Goal: Information Seeking & Learning: Learn about a topic

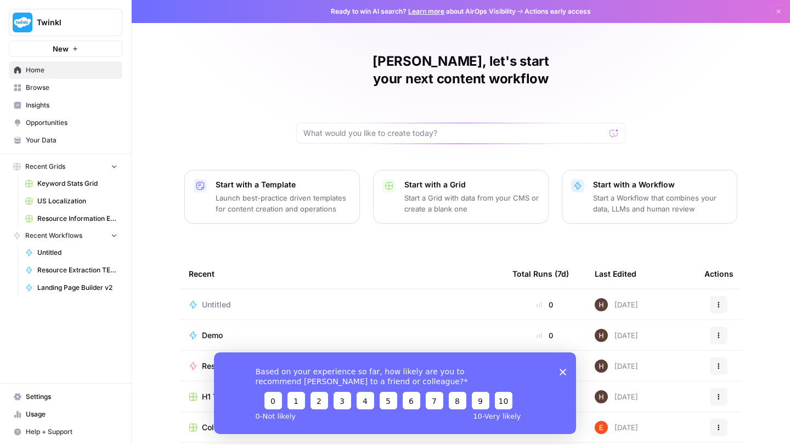
click at [48, 89] on span "Browse" at bounding box center [72, 88] width 92 height 10
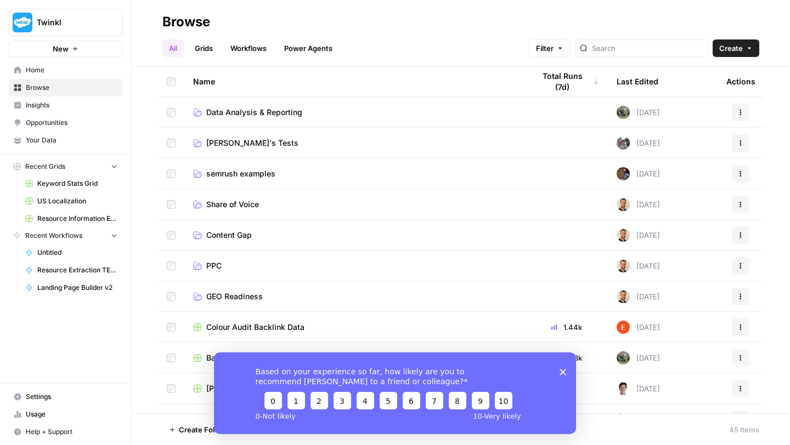
click at [243, 45] on link "Workflows" at bounding box center [248, 48] width 49 height 18
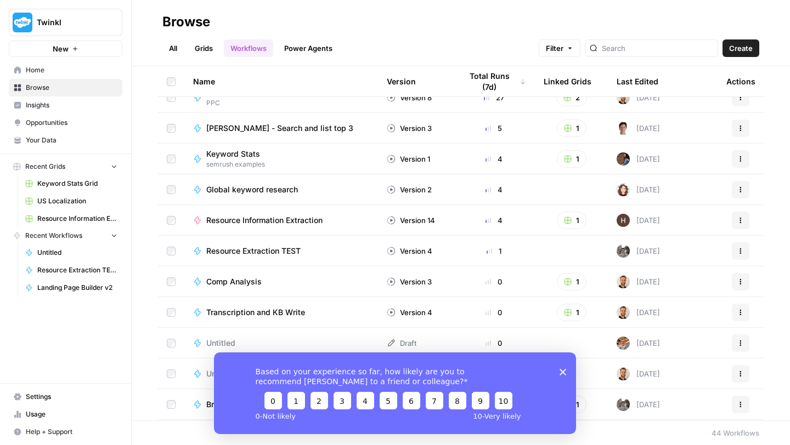
scroll to position [118, 0]
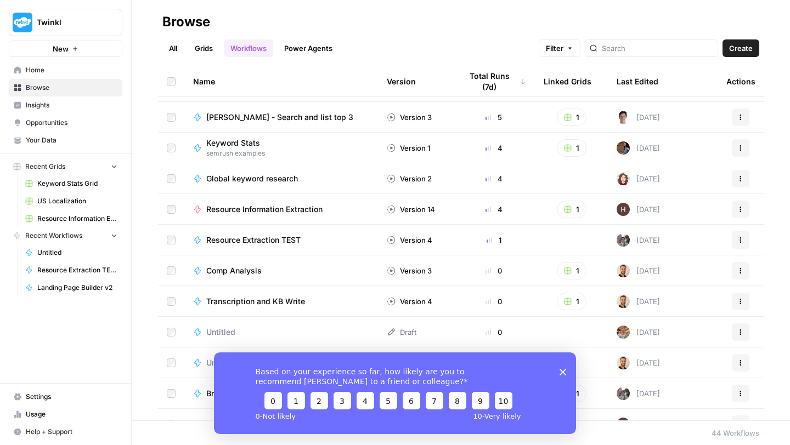
click at [55, 87] on span "Browse" at bounding box center [72, 88] width 92 height 10
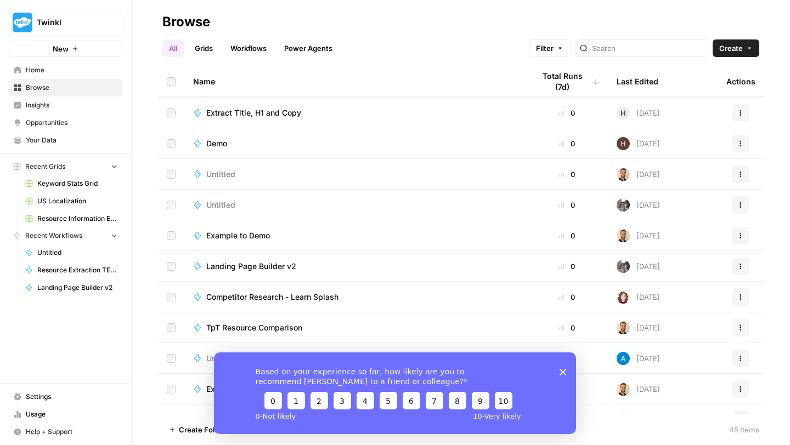
scroll to position [1065, 0]
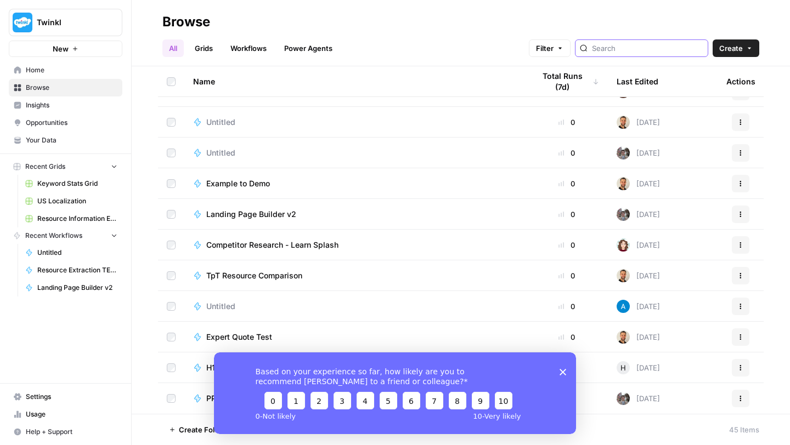
click at [636, 43] on input "search" at bounding box center [647, 48] width 111 height 11
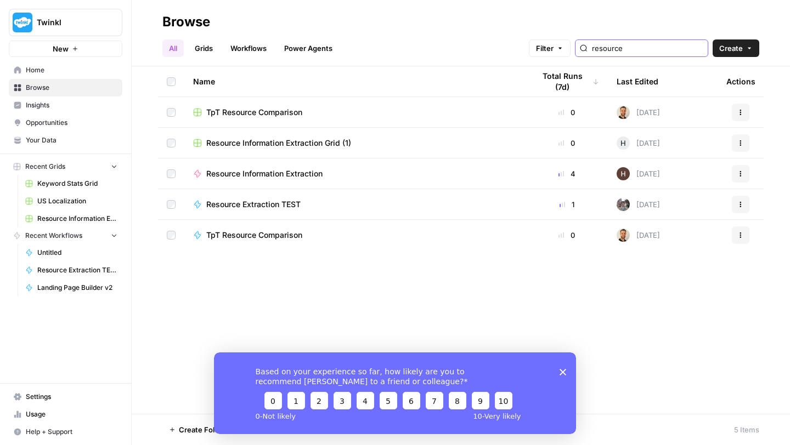
type input "resource"
click at [241, 49] on link "Workflows" at bounding box center [248, 48] width 49 height 18
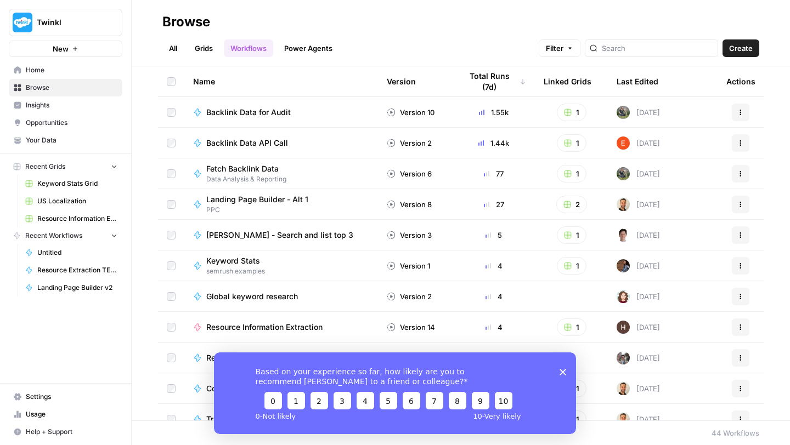
click at [671, 42] on div at bounding box center [651, 48] width 133 height 18
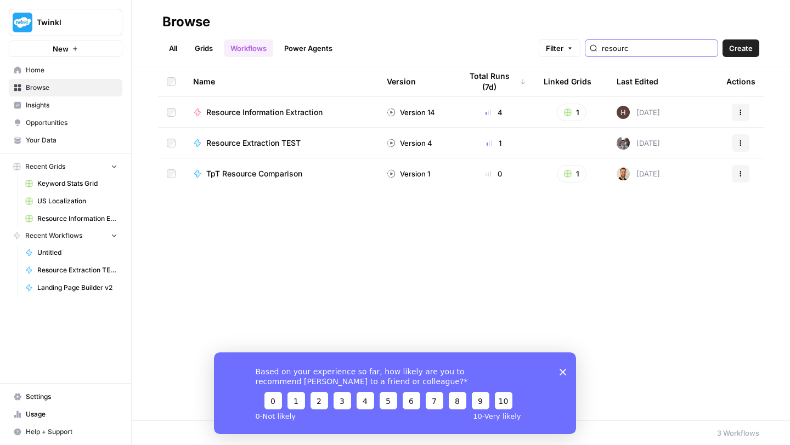
type input "resourc"
click at [266, 133] on td "Resource Extraction TEST" at bounding box center [281, 143] width 194 height 30
click at [261, 145] on span "Resource Extraction TEST" at bounding box center [253, 143] width 94 height 11
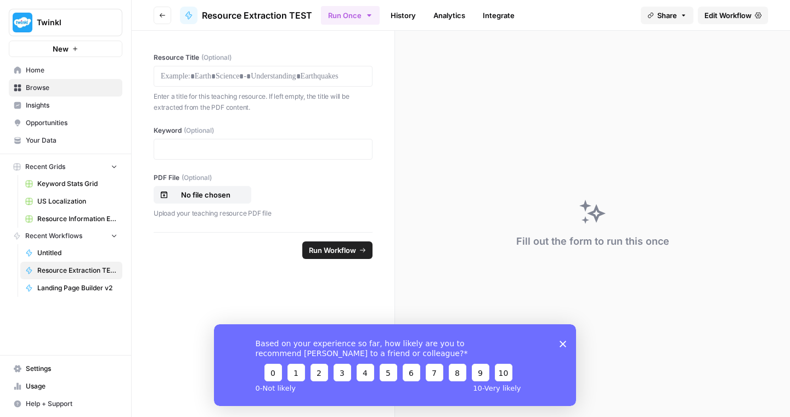
click at [707, 13] on span "Edit Workflow" at bounding box center [727, 15] width 47 height 11
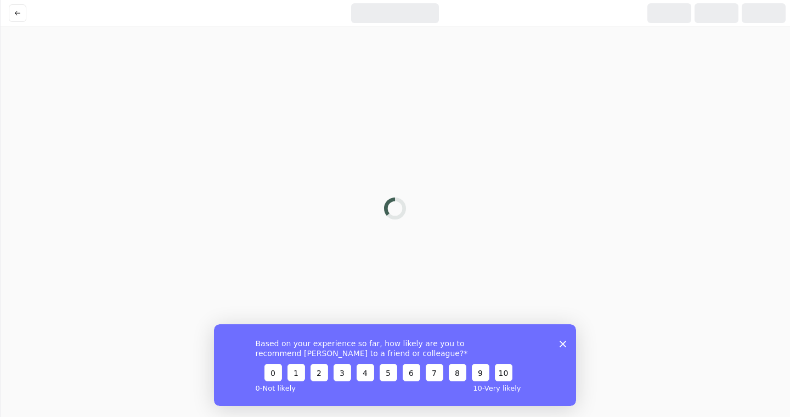
click at [559, 338] on div "Based on your experience so far, how likely are you to recommend AirOps to a fr…" at bounding box center [395, 365] width 362 height 82
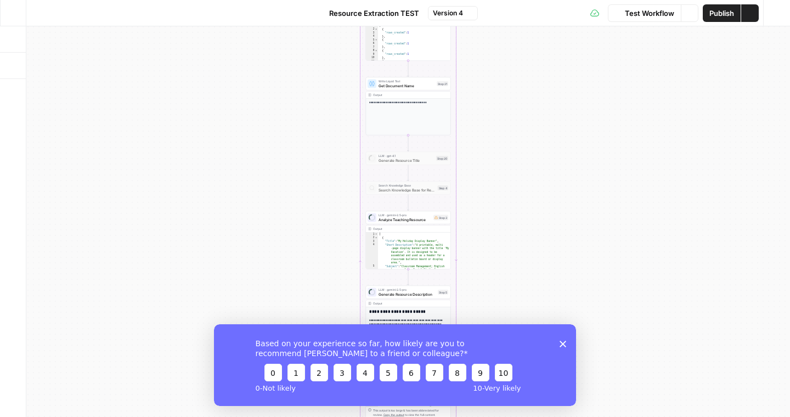
click at [562, 344] on polygon "Close survey" at bounding box center [562, 343] width 7 height 7
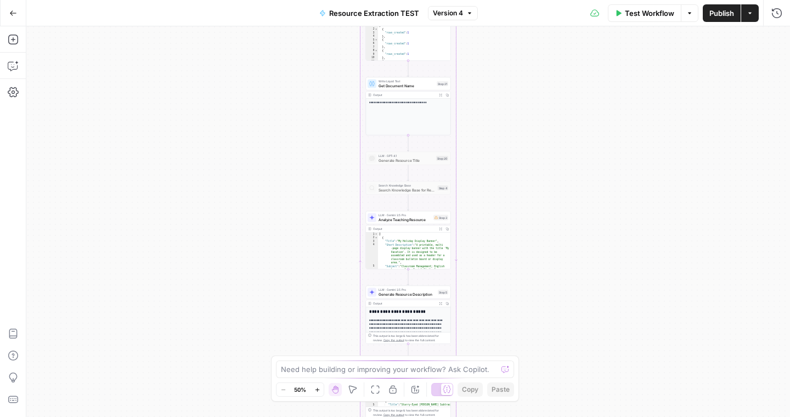
click at [319, 387] on icon "button" at bounding box center [317, 390] width 6 height 6
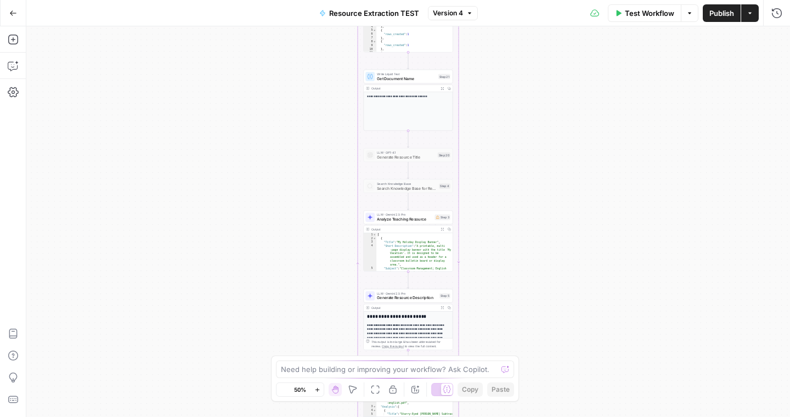
click at [319, 387] on icon "button" at bounding box center [317, 390] width 6 height 6
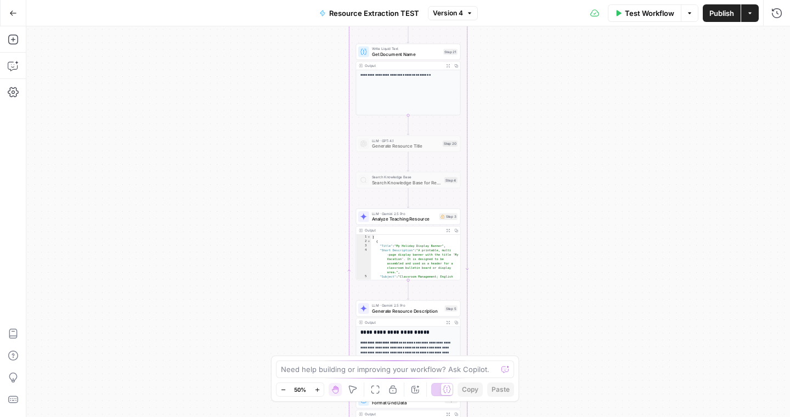
click at [319, 387] on icon "button" at bounding box center [317, 390] width 6 height 6
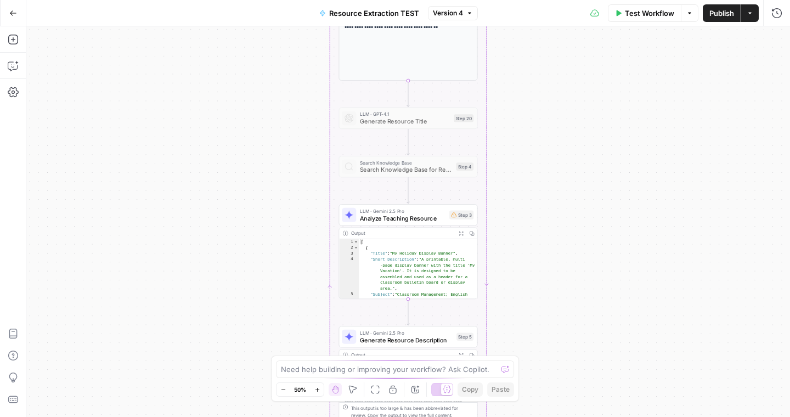
click at [319, 387] on icon "button" at bounding box center [317, 390] width 6 height 6
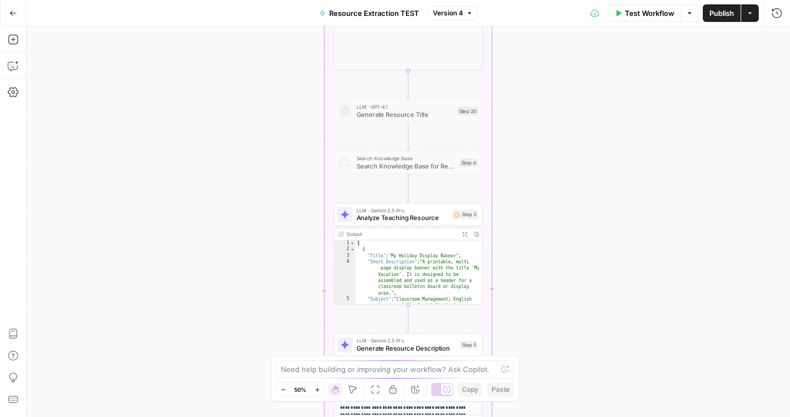
click at [319, 387] on icon "button" at bounding box center [317, 390] width 6 height 6
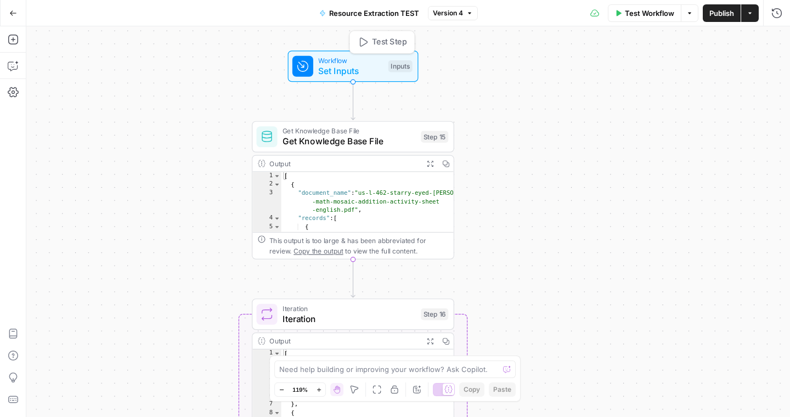
click at [354, 63] on span "Workflow" at bounding box center [350, 60] width 65 height 10
click at [687, 16] on icon "button" at bounding box center [689, 13] width 7 height 7
click at [655, 40] on span "Run Test" at bounding box center [659, 38] width 48 height 11
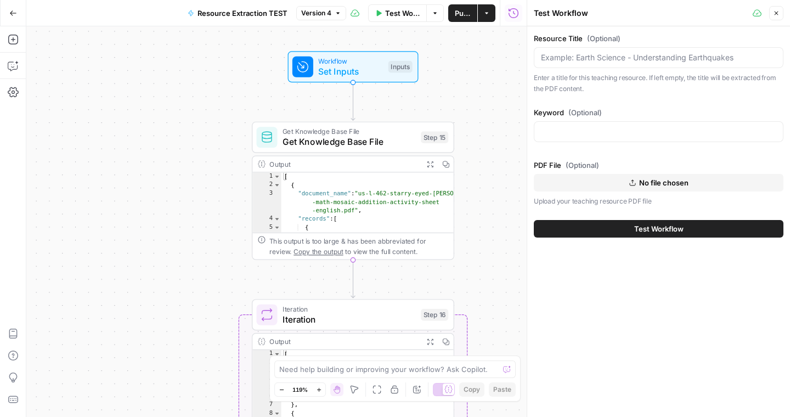
click at [775, 15] on icon "button" at bounding box center [776, 13] width 7 height 7
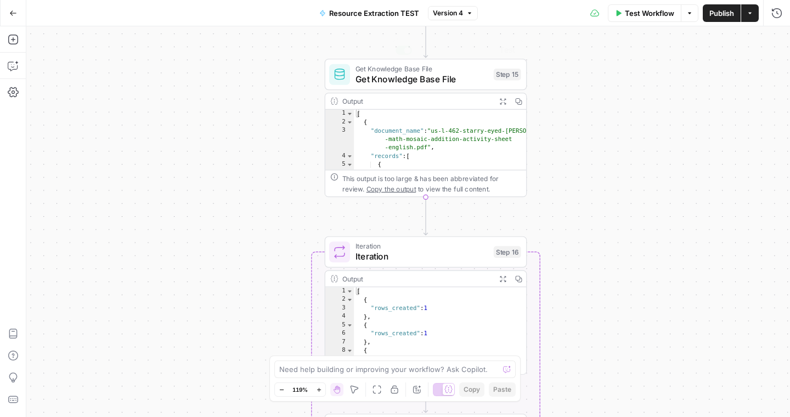
type textarea "**********"
click at [481, 131] on div "[ { "document_name" : "us-l-462-starry-eyed-stan -math-mosaic-addition-activity…" at bounding box center [440, 318] width 173 height 417
click at [449, 75] on span "Get Knowledge Base File" at bounding box center [421, 78] width 133 height 13
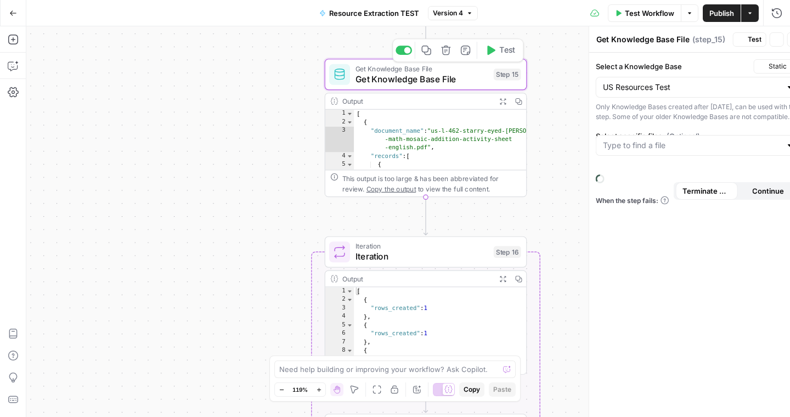
type input "US Resources Test"
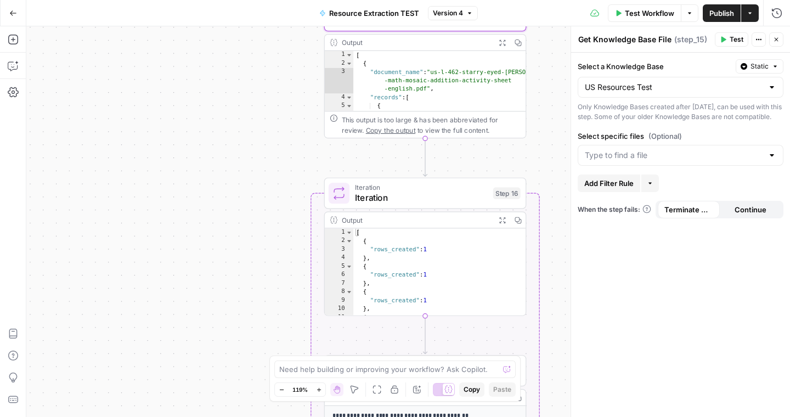
click at [776, 39] on icon "button" at bounding box center [777, 40] width 4 height 4
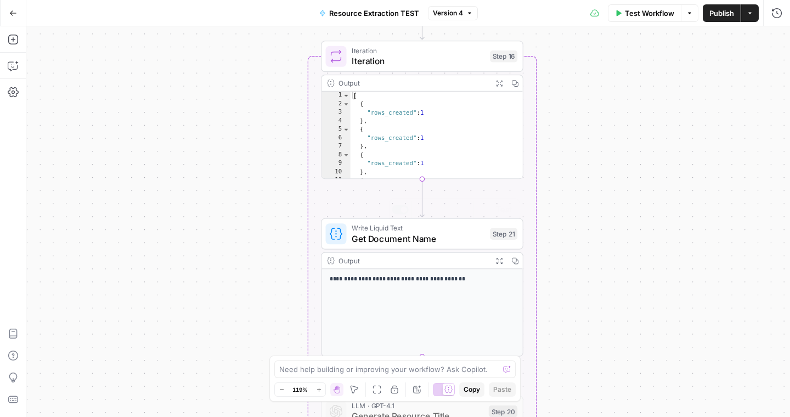
type textarea "**********"
click at [468, 128] on div "[ { "rows_created" : 1 } , { "rows_created" : 1 } , { "rows_created" : 1 } , { …" at bounding box center [437, 144] width 173 height 105
click at [444, 55] on span "Iteration" at bounding box center [418, 60] width 133 height 13
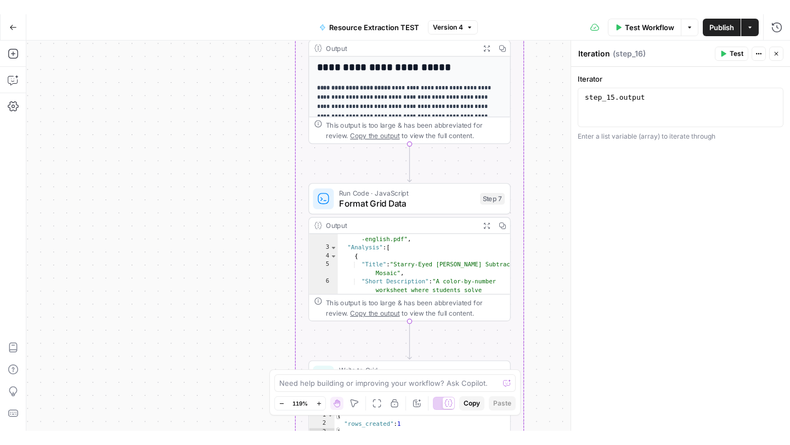
scroll to position [20, 0]
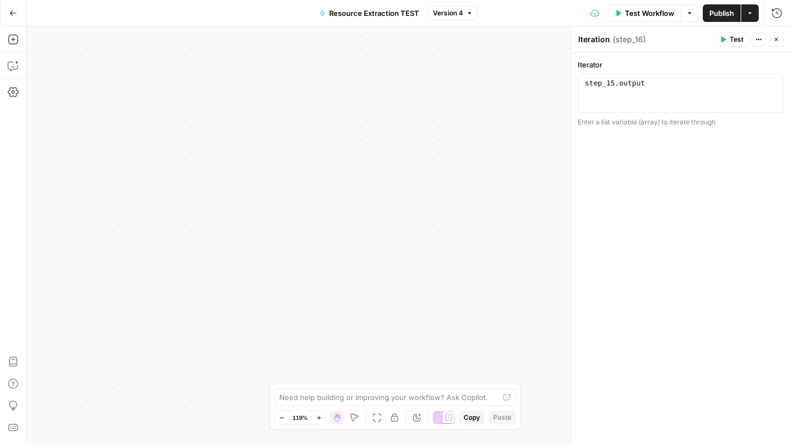
click at [5, 14] on button "Go Back" at bounding box center [13, 13] width 20 height 20
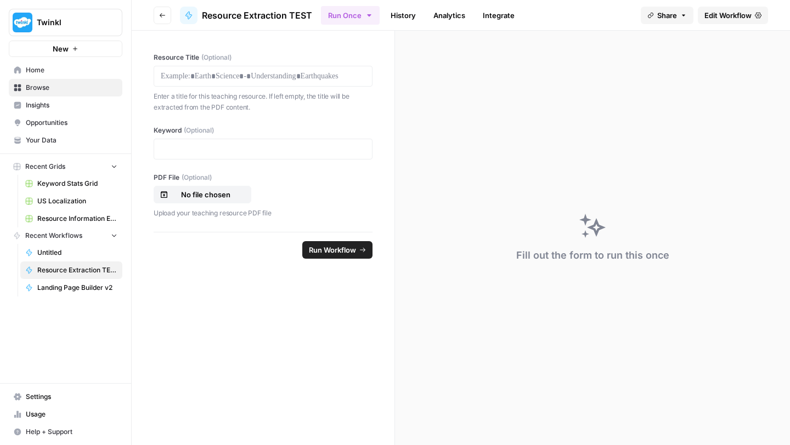
click at [53, 20] on span "Twinkl" at bounding box center [70, 22] width 66 height 11
click at [265, 31] on div "Resource Title (Optional) Enter a title for this teaching resource. If left emp…" at bounding box center [263, 131] width 263 height 201
click at [162, 10] on button "Go back" at bounding box center [163, 16] width 18 height 18
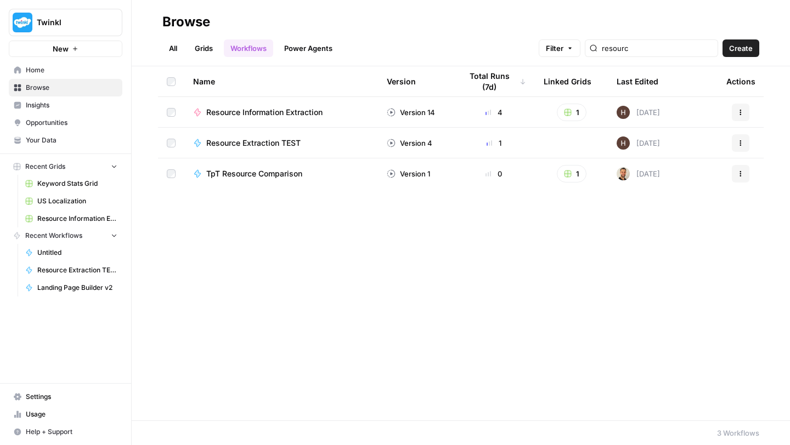
click at [210, 50] on link "Grids" at bounding box center [203, 48] width 31 height 18
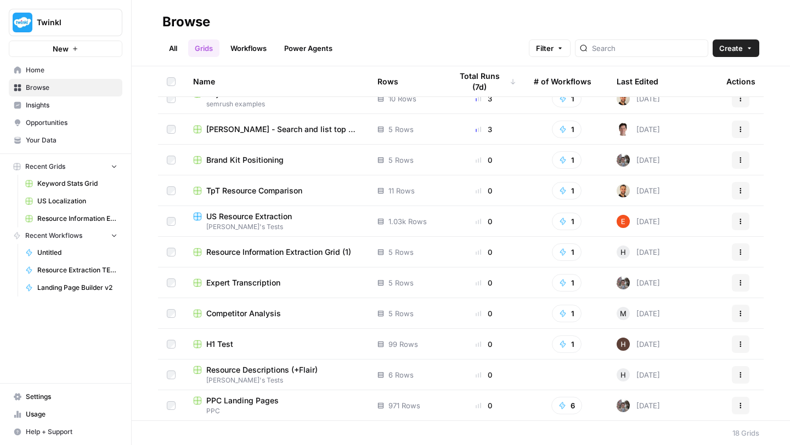
scroll to position [146, 0]
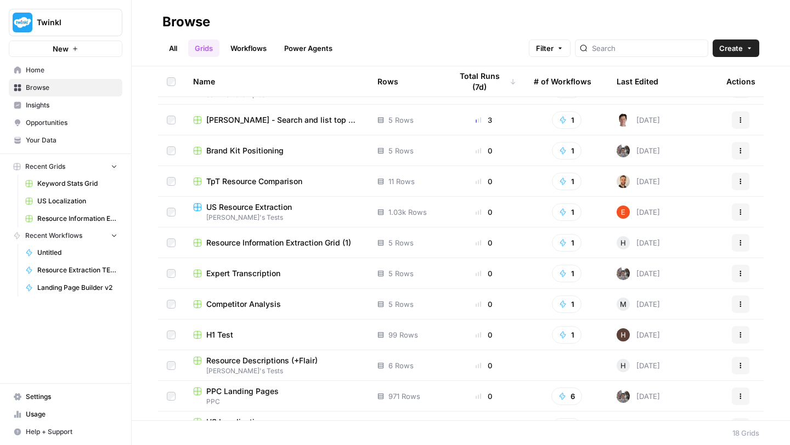
click at [282, 242] on span "Resource Information Extraction Grid (1)" at bounding box center [278, 243] width 145 height 11
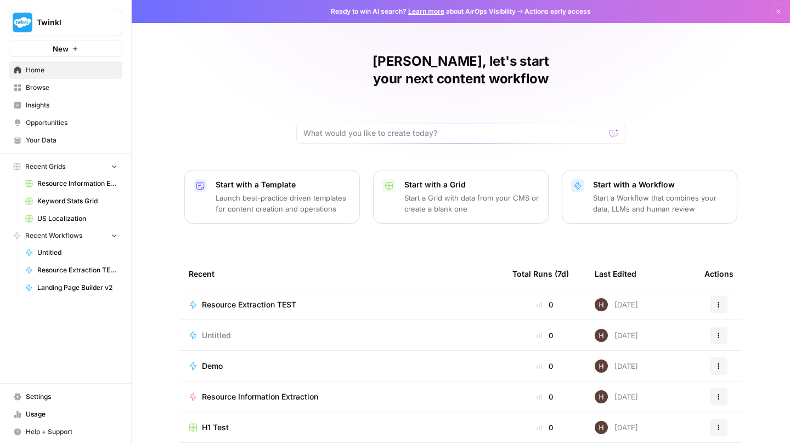
click at [53, 86] on span "Browse" at bounding box center [72, 88] width 92 height 10
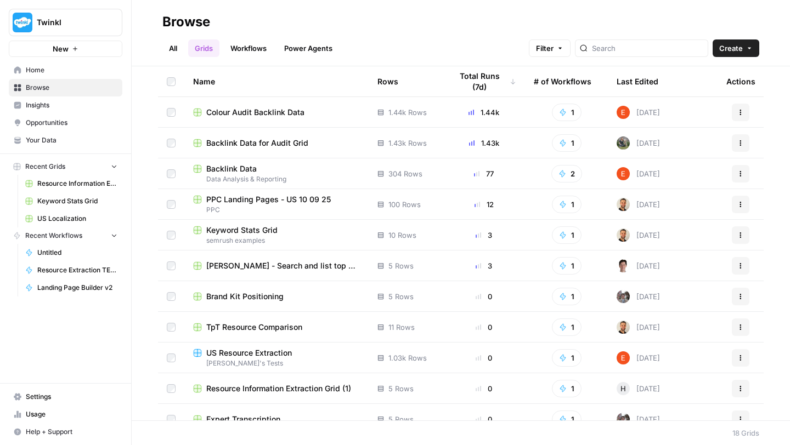
click at [38, 67] on span "Home" at bounding box center [72, 70] width 92 height 10
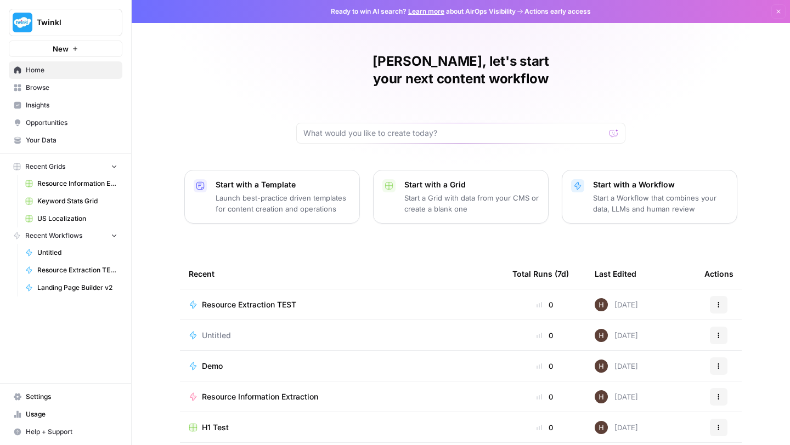
click at [46, 138] on span "Your Data" at bounding box center [72, 140] width 92 height 10
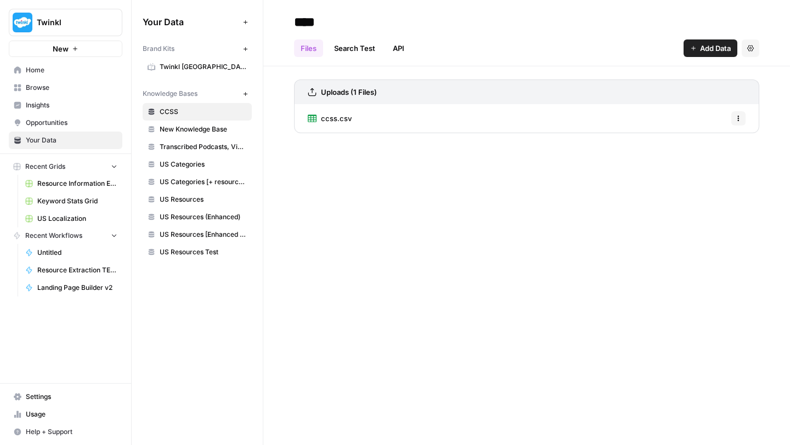
click at [185, 165] on span "US Categories" at bounding box center [203, 165] width 87 height 10
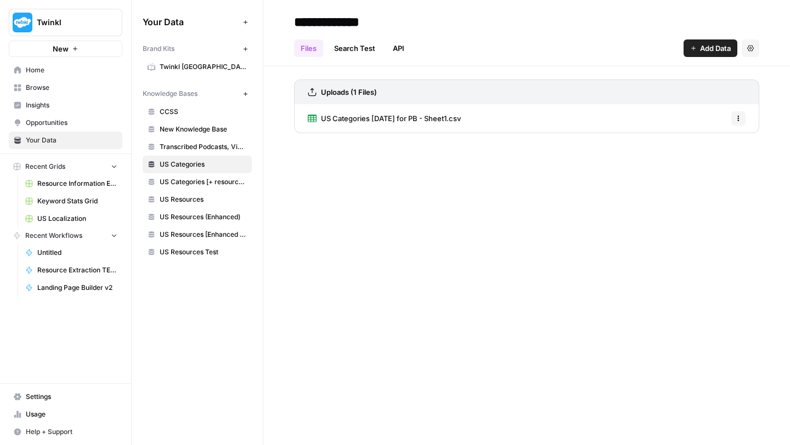
click at [360, 109] on link "US Categories 2025-07-15 for PB - Sheet1.csv" at bounding box center [384, 118] width 153 height 29
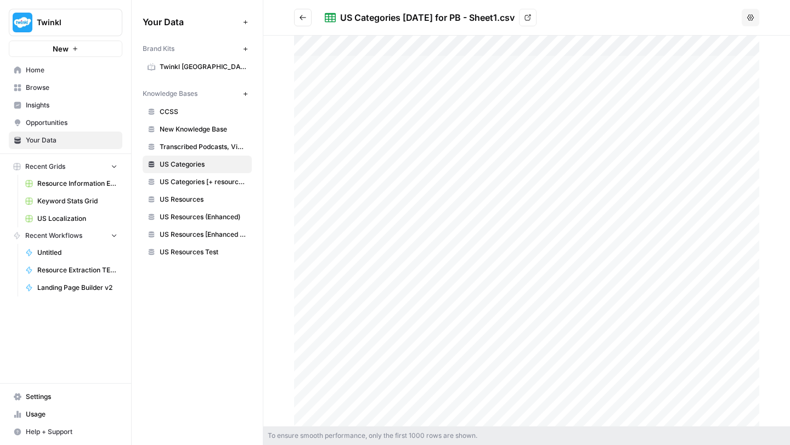
click at [299, 19] on icon "Go back" at bounding box center [303, 18] width 8 height 8
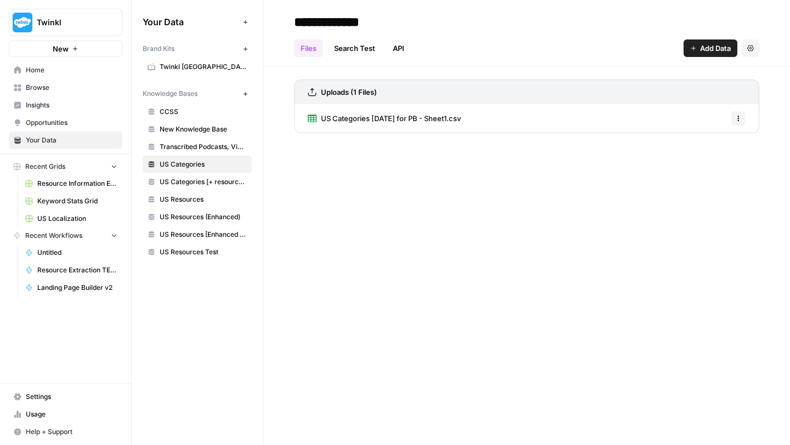
click at [181, 181] on span "US Categories [+ resource count]" at bounding box center [203, 182] width 87 height 10
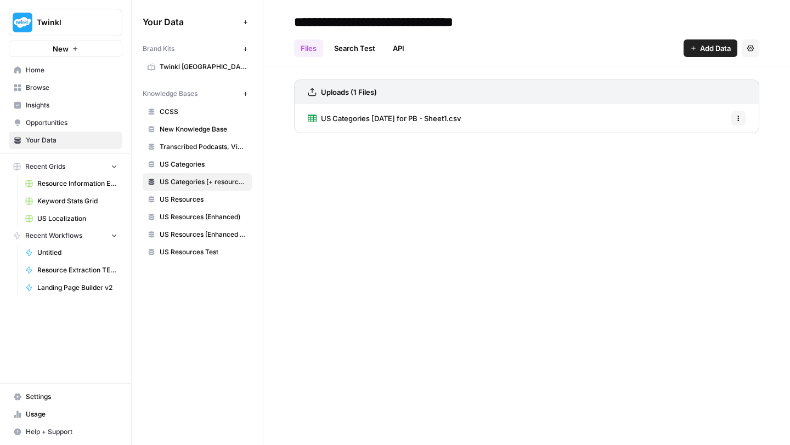
click at [181, 195] on span "US Resources" at bounding box center [203, 200] width 87 height 10
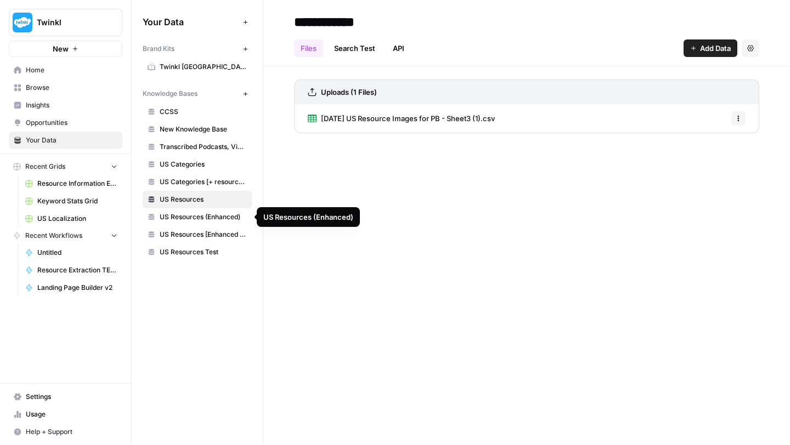
click at [179, 216] on span "US Resources (Enhanced)" at bounding box center [203, 217] width 87 height 10
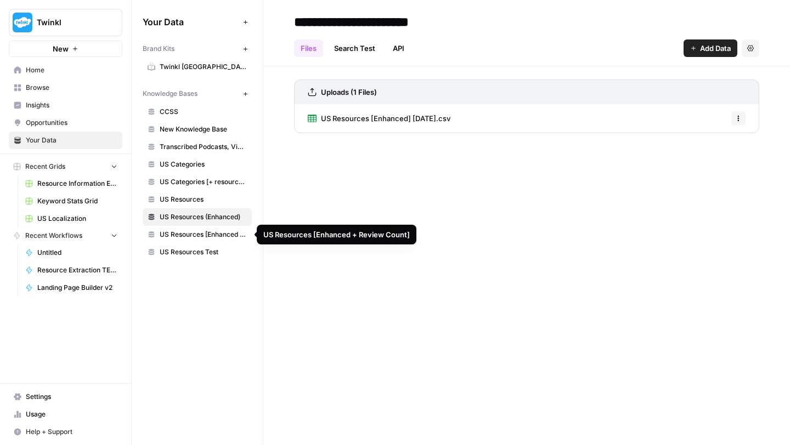
click at [179, 237] on span "US Resources [Enhanced + Review Count]" at bounding box center [203, 235] width 87 height 10
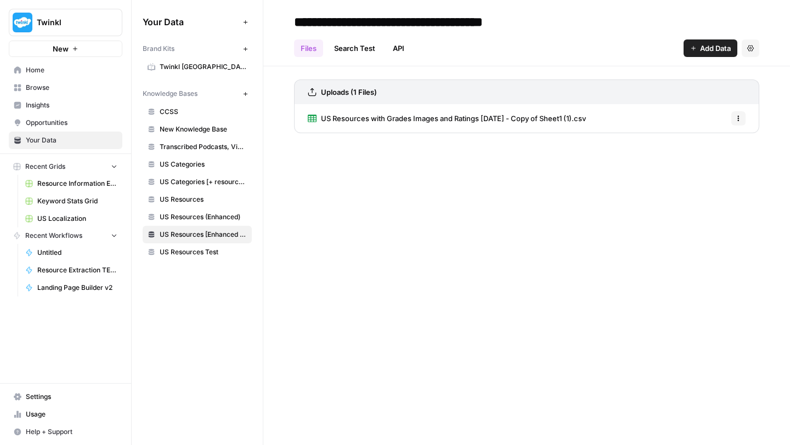
click at [180, 255] on span "US Resources Test" at bounding box center [203, 252] width 87 height 10
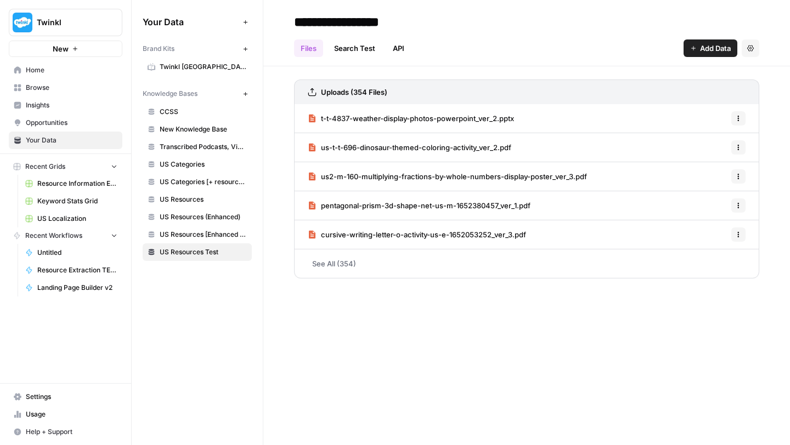
click at [365, 93] on h3 "Uploads (354 Files)" at bounding box center [354, 92] width 66 height 11
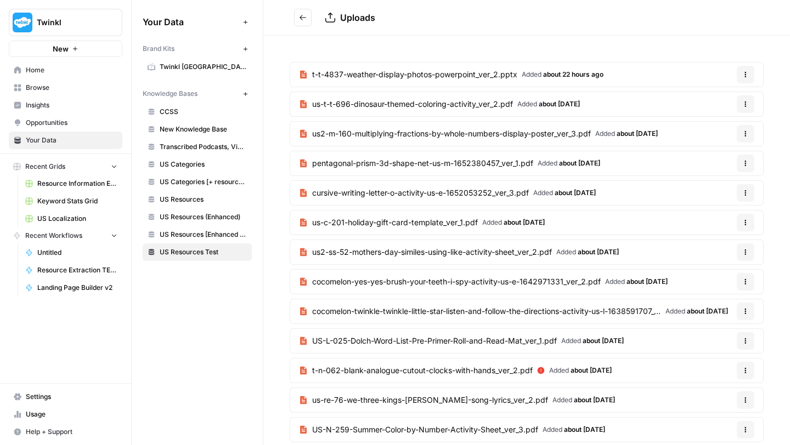
click at [307, 16] on button "Go back" at bounding box center [303, 18] width 18 height 18
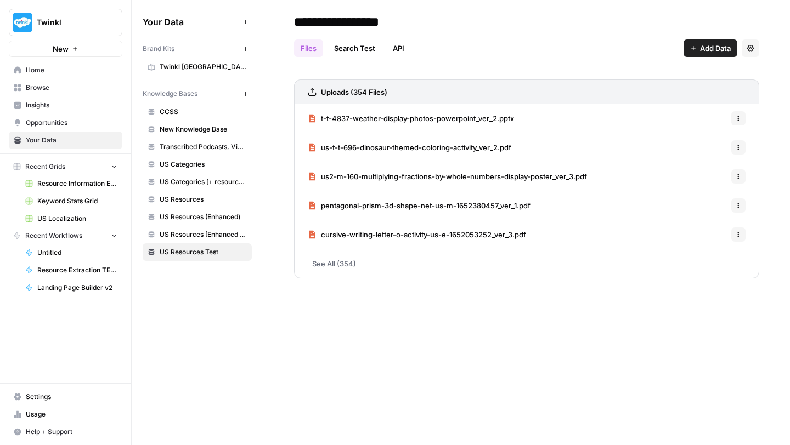
click at [245, 93] on icon "button" at bounding box center [245, 94] width 4 height 4
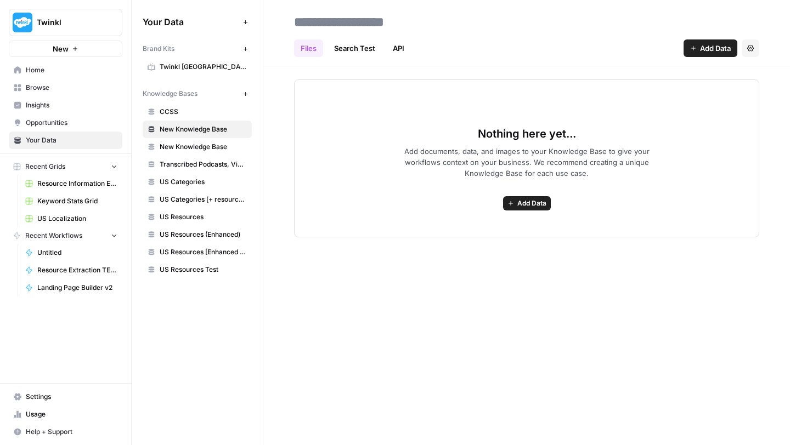
click at [363, 50] on link "Search Test" at bounding box center [354, 48] width 54 height 18
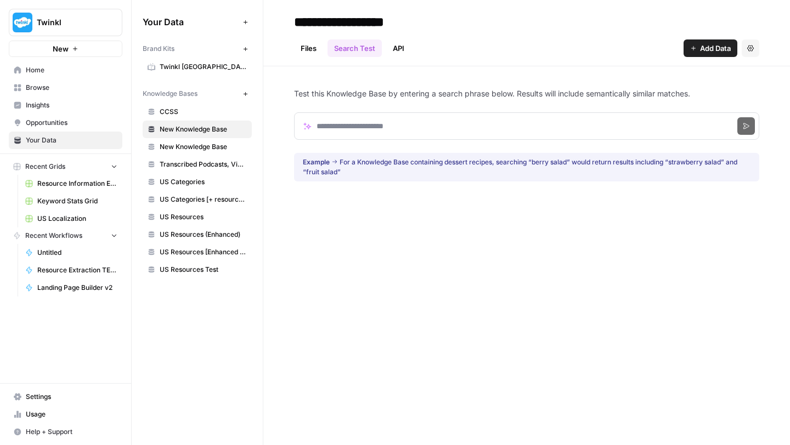
click at [400, 46] on link "API" at bounding box center [398, 48] width 25 height 18
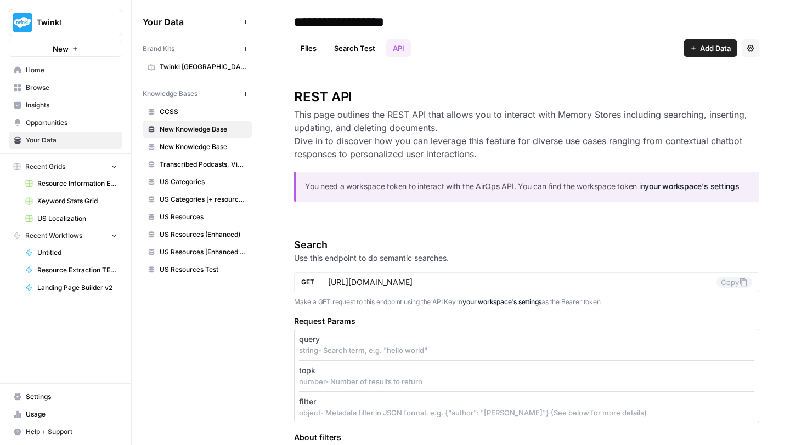
click at [344, 48] on link "Search Test" at bounding box center [354, 48] width 54 height 18
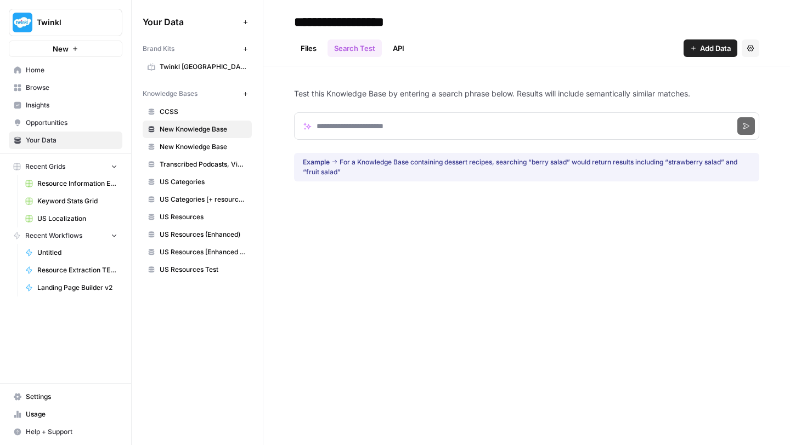
click at [307, 43] on link "Files" at bounding box center [308, 48] width 29 height 18
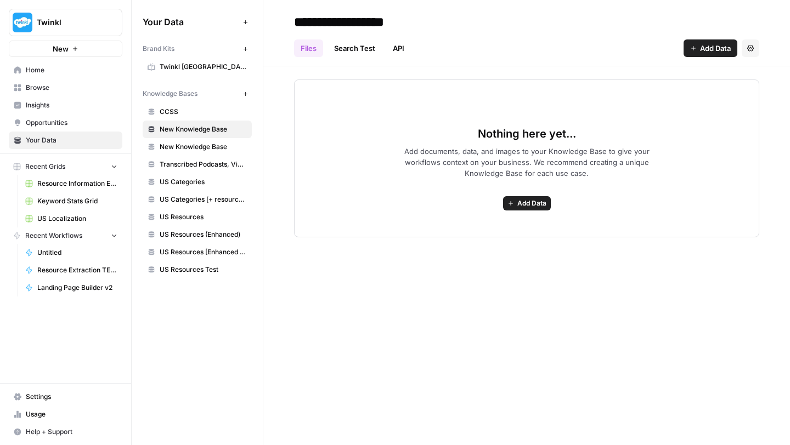
click at [530, 206] on span "Add Data" at bounding box center [531, 204] width 29 height 10
click at [442, 179] on div "Nothing here yet... Add documents, data, and images to your Knowledge Base to g…" at bounding box center [526, 159] width 465 height 158
click at [186, 251] on span "US Resources [Enhanced + Review Count]" at bounding box center [203, 252] width 87 height 10
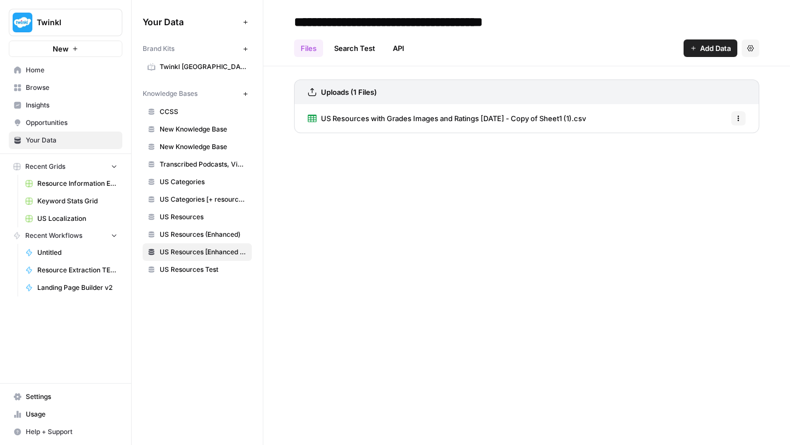
click at [360, 115] on span "US Resources with Grades Images and Ratings 2025-09-08 - Copy of Sheet1 (1).csv" at bounding box center [453, 118] width 265 height 11
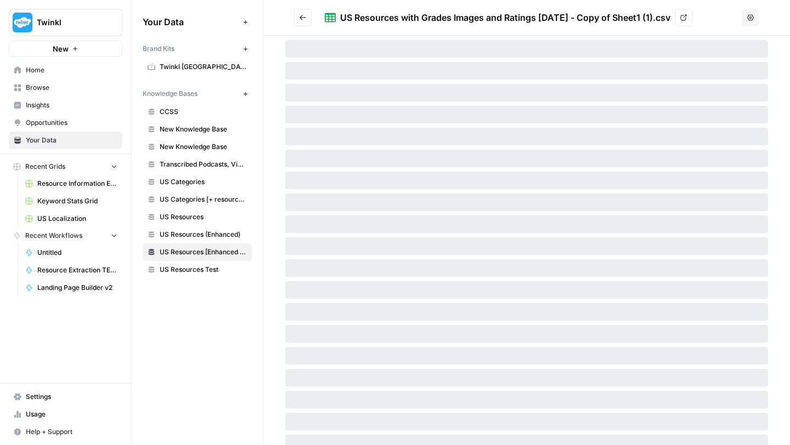
click at [306, 16] on icon "Go back" at bounding box center [303, 18] width 8 height 8
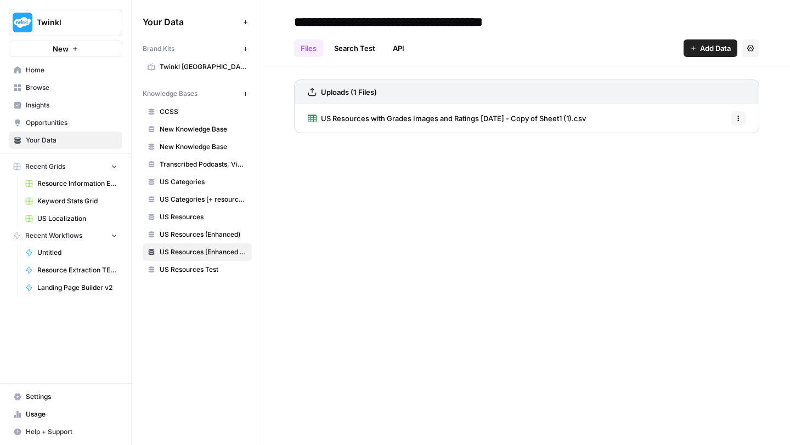
click at [185, 268] on span "US Resources Test" at bounding box center [203, 270] width 87 height 10
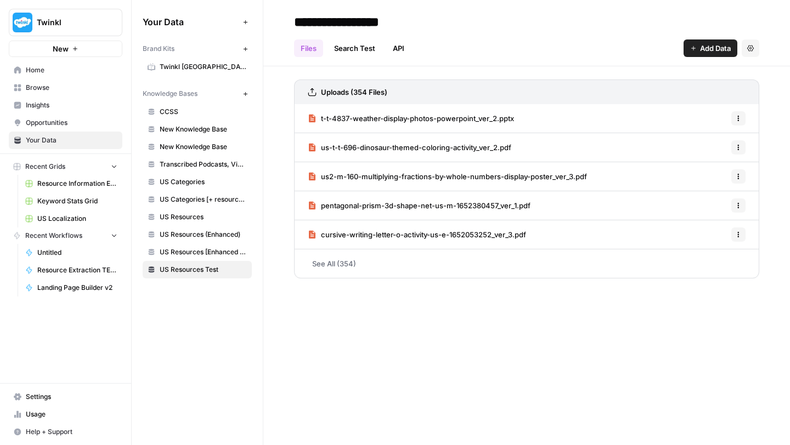
click at [244, 93] on icon "button" at bounding box center [245, 94] width 6 height 6
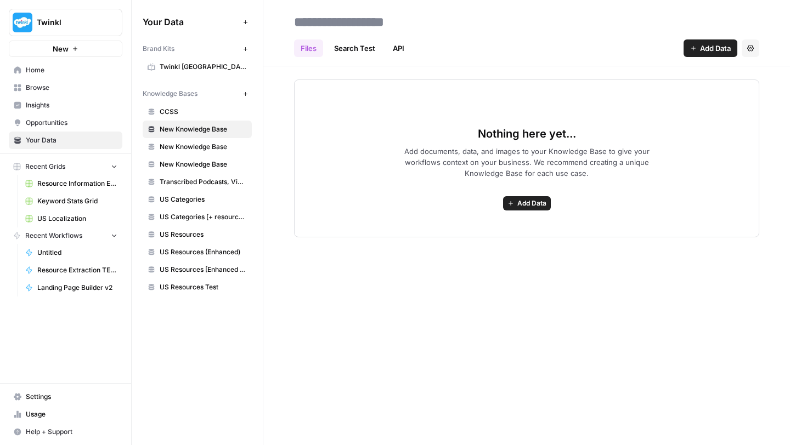
click at [533, 201] on span "Add Data" at bounding box center [531, 204] width 29 height 10
click at [385, 294] on div "Files Search Test API Add Data Settings Nothing here yet... Add documents, data…" at bounding box center [526, 222] width 527 height 445
click at [530, 203] on span "Add Data" at bounding box center [531, 204] width 29 height 10
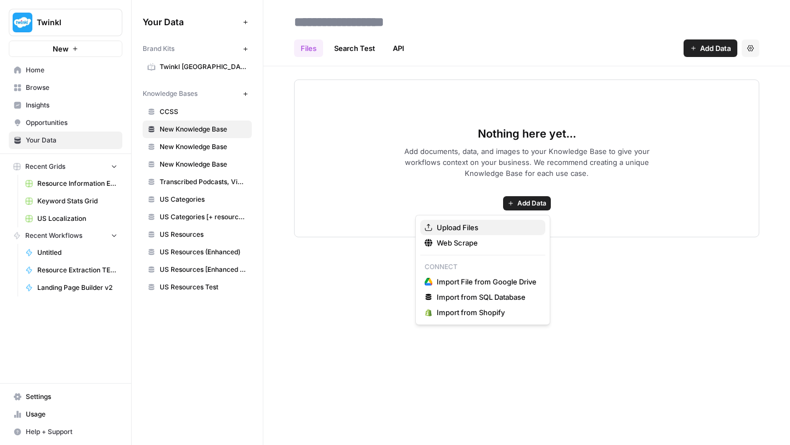
click at [483, 224] on span "Upload Files" at bounding box center [487, 227] width 100 height 11
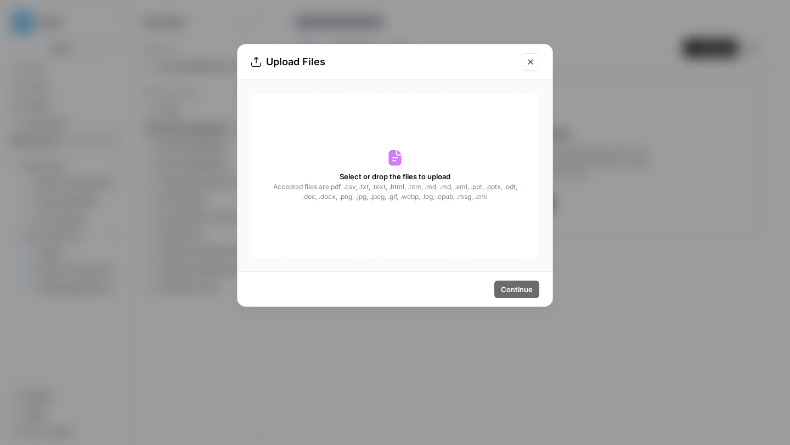
click at [532, 63] on icon "Close modal" at bounding box center [530, 62] width 9 height 9
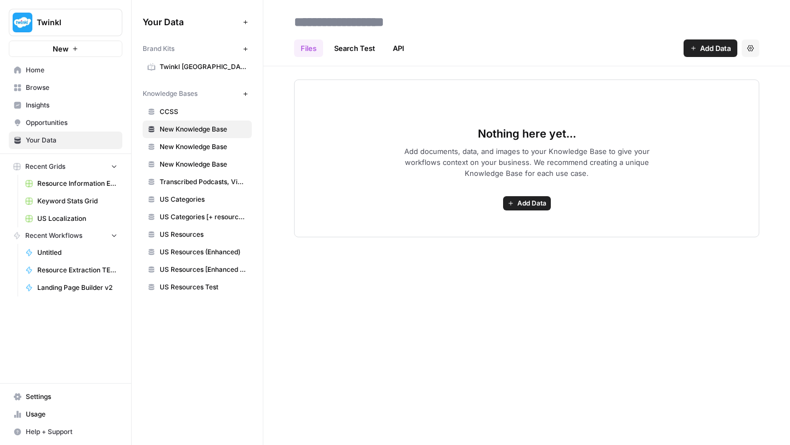
click at [190, 286] on span "US Resources Test" at bounding box center [203, 287] width 87 height 10
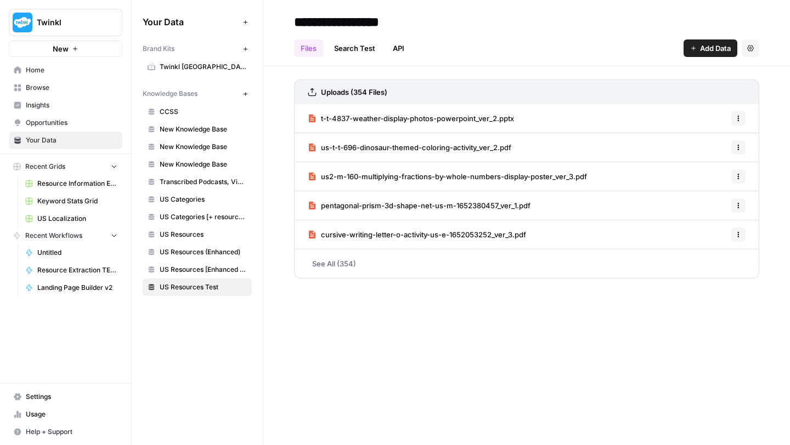
click at [701, 46] on span "Add Data" at bounding box center [715, 48] width 31 height 11
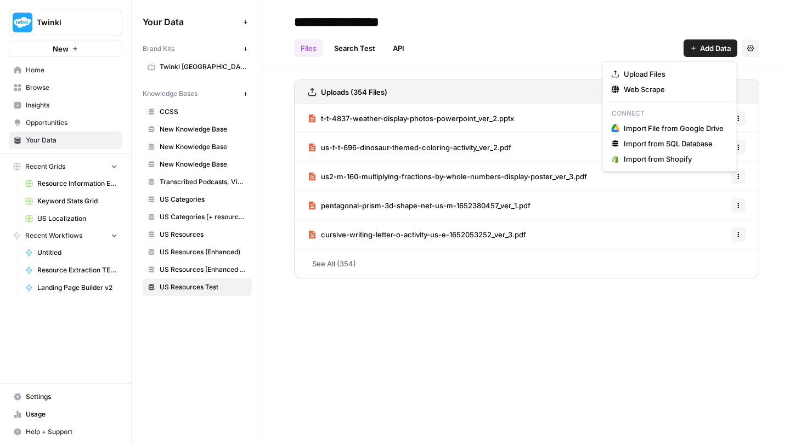
click at [511, 343] on div "**********" at bounding box center [526, 222] width 527 height 445
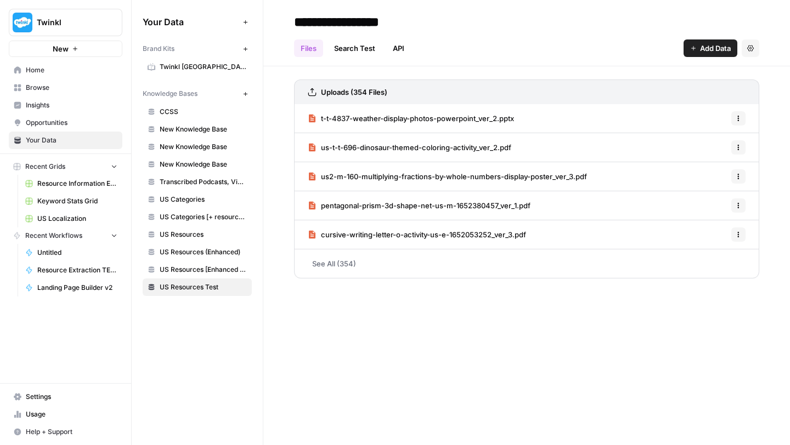
click at [331, 265] on link "See All (354)" at bounding box center [526, 264] width 465 height 29
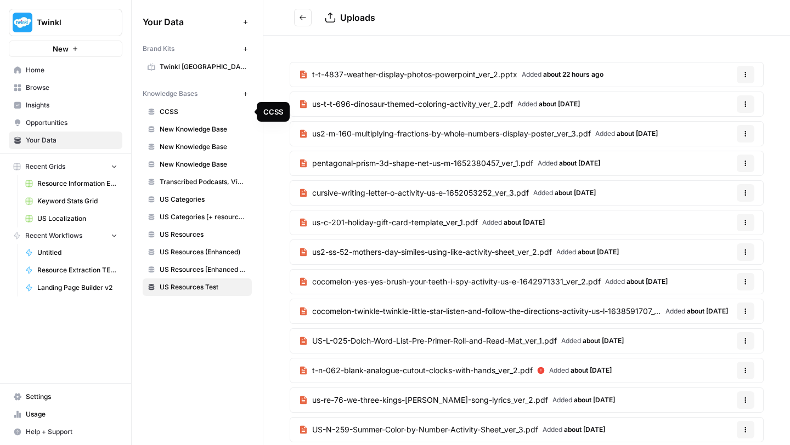
click at [171, 114] on span "CCSS" at bounding box center [203, 112] width 87 height 10
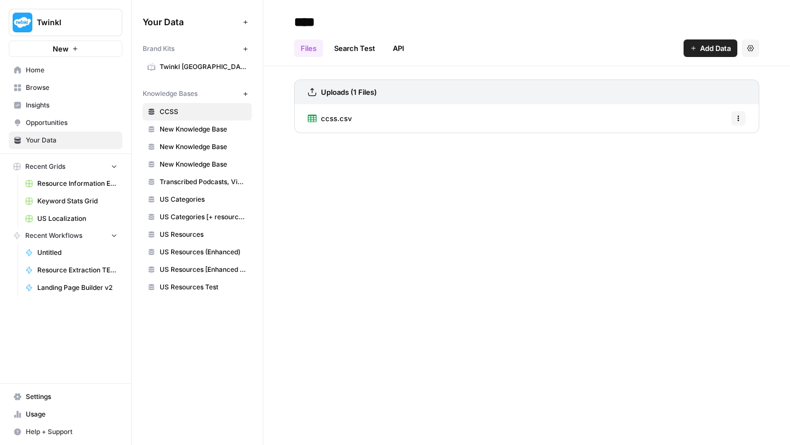
click at [174, 141] on link "New Knowledge Base" at bounding box center [197, 147] width 109 height 18
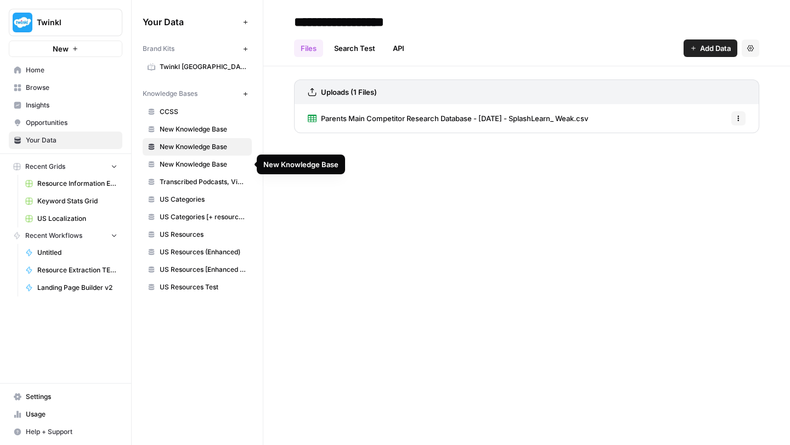
click at [178, 167] on span "New Knowledge Base" at bounding box center [203, 165] width 87 height 10
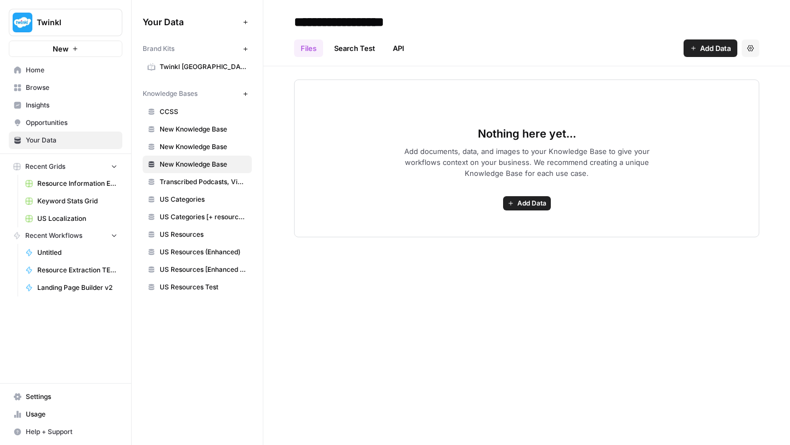
click at [177, 193] on link "US Categories" at bounding box center [197, 200] width 109 height 18
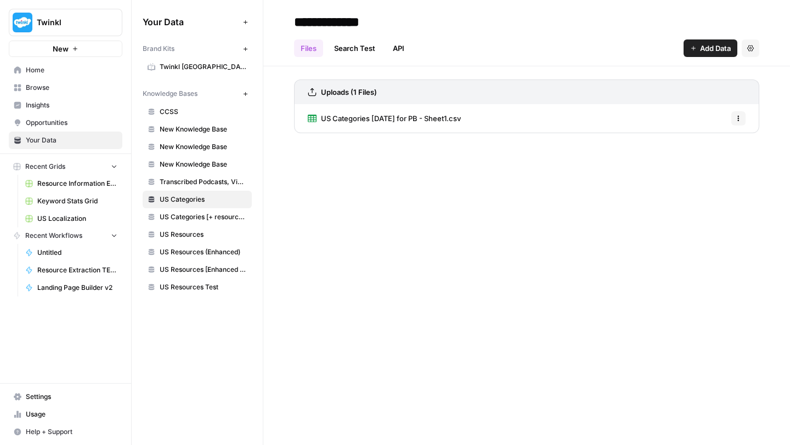
click at [178, 215] on span "US Categories [+ resource count]" at bounding box center [203, 217] width 87 height 10
click at [179, 239] on span "US Resources" at bounding box center [203, 235] width 87 height 10
click at [178, 251] on span "US Resources (Enhanced)" at bounding box center [203, 252] width 87 height 10
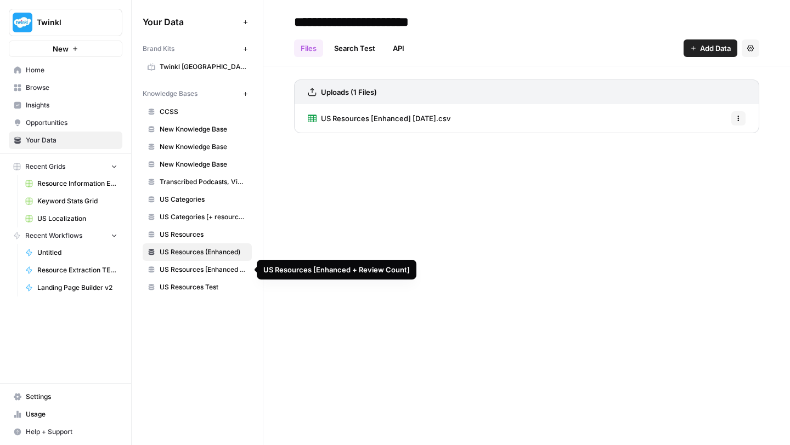
click at [175, 271] on span "US Resources [Enhanced + Review Count]" at bounding box center [203, 270] width 87 height 10
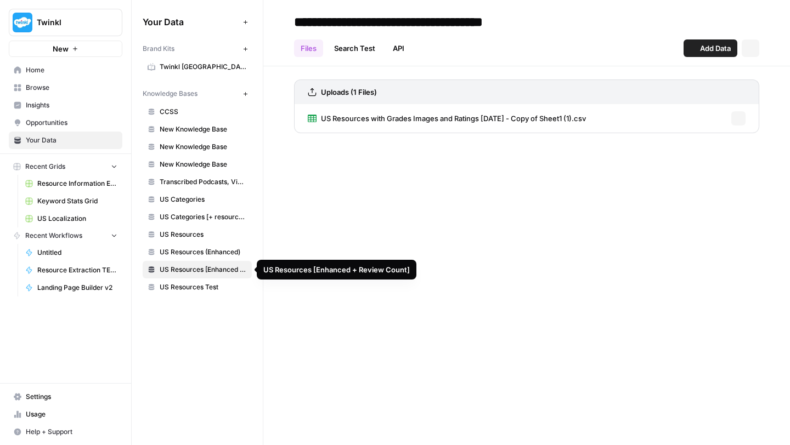
click at [175, 284] on span "US Resources Test" at bounding box center [203, 287] width 87 height 10
